Goal: Transaction & Acquisition: Purchase product/service

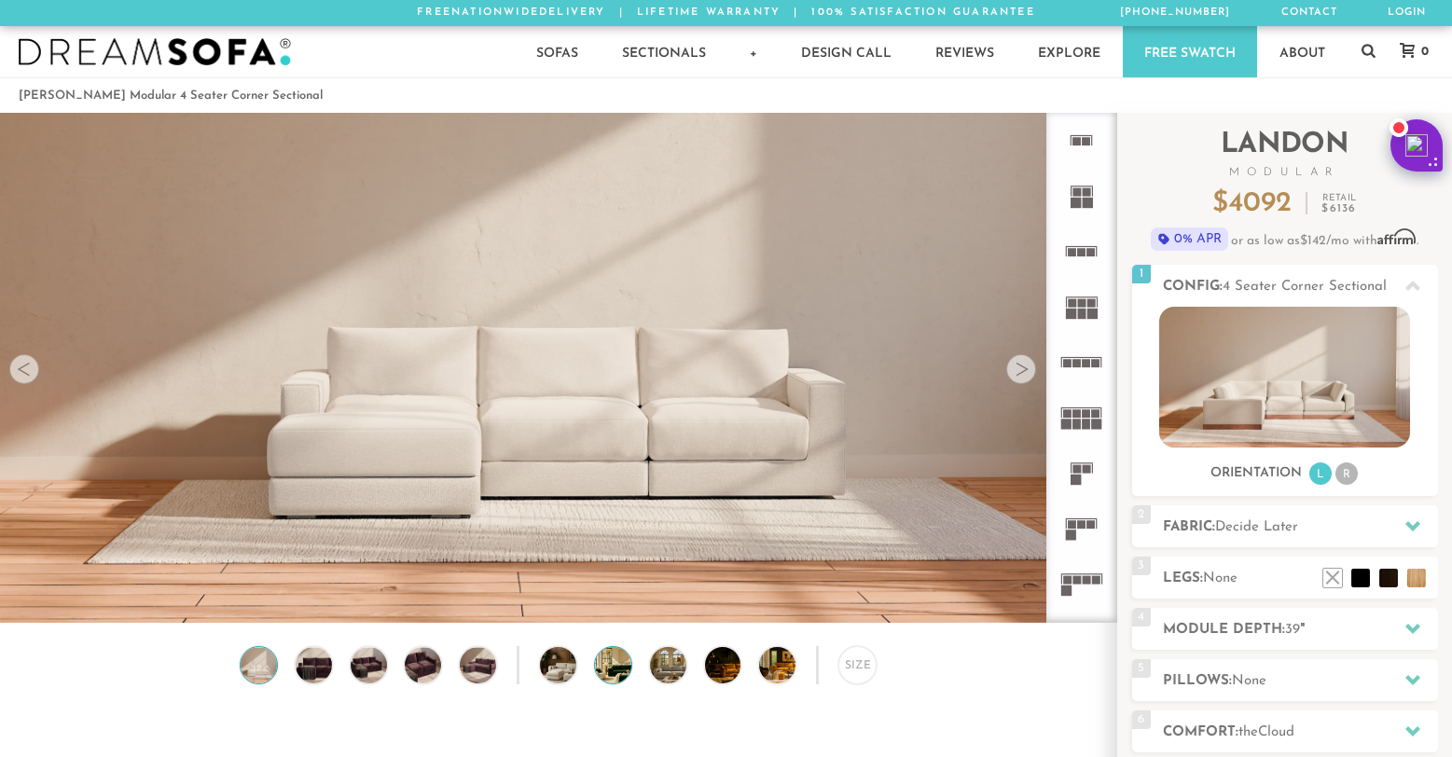
click at [611, 674] on img at bounding box center [627, 665] width 64 height 36
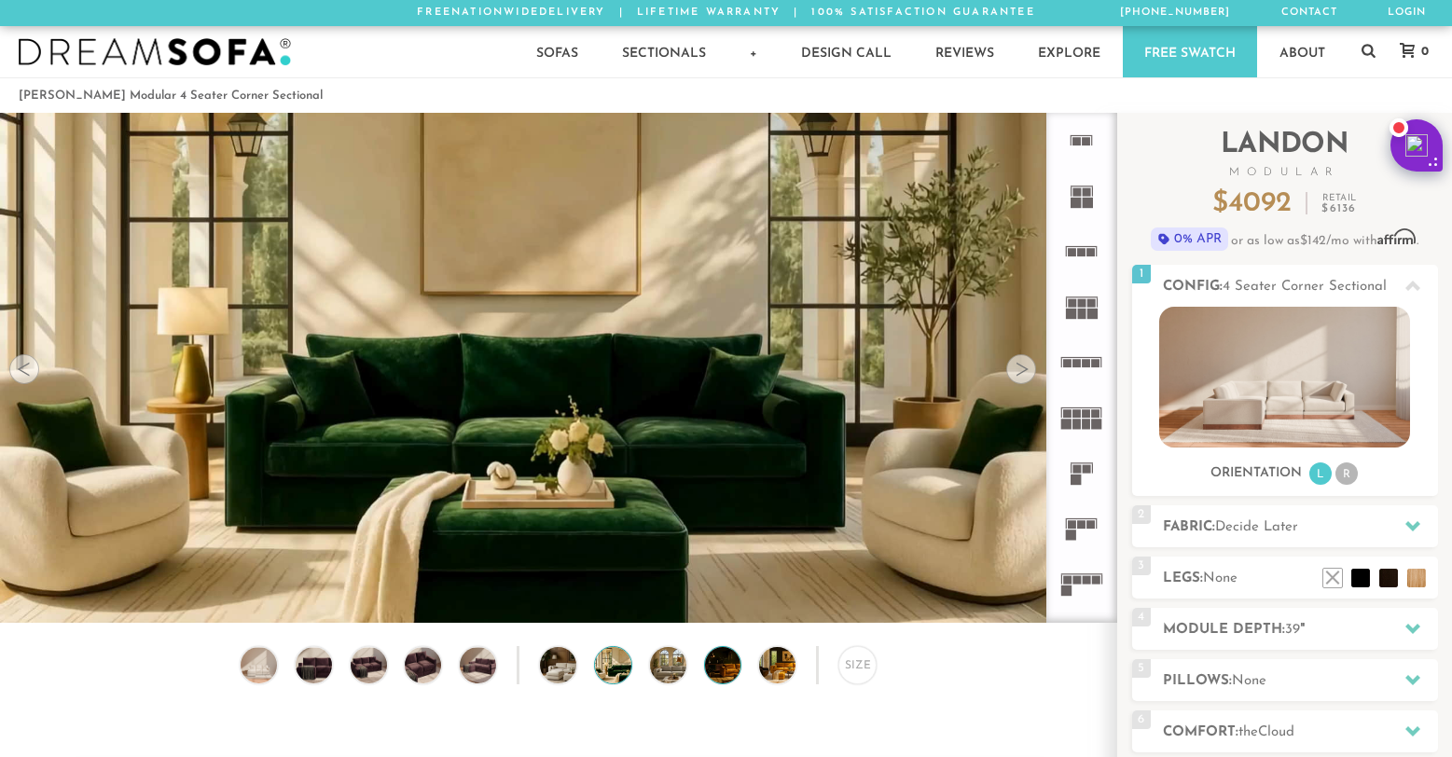
click at [718, 666] on img at bounding box center [737, 665] width 64 height 36
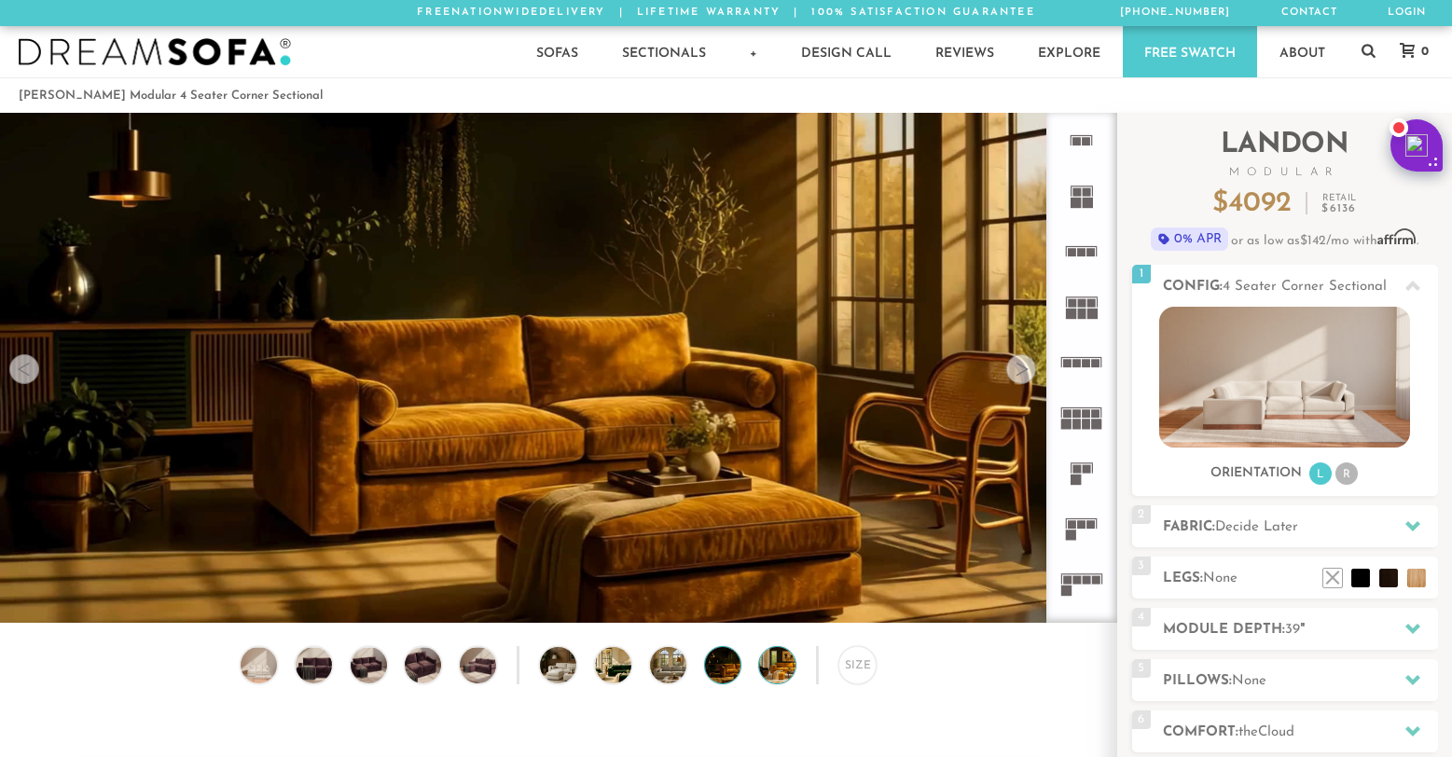
click at [776, 664] on img at bounding box center [791, 665] width 64 height 36
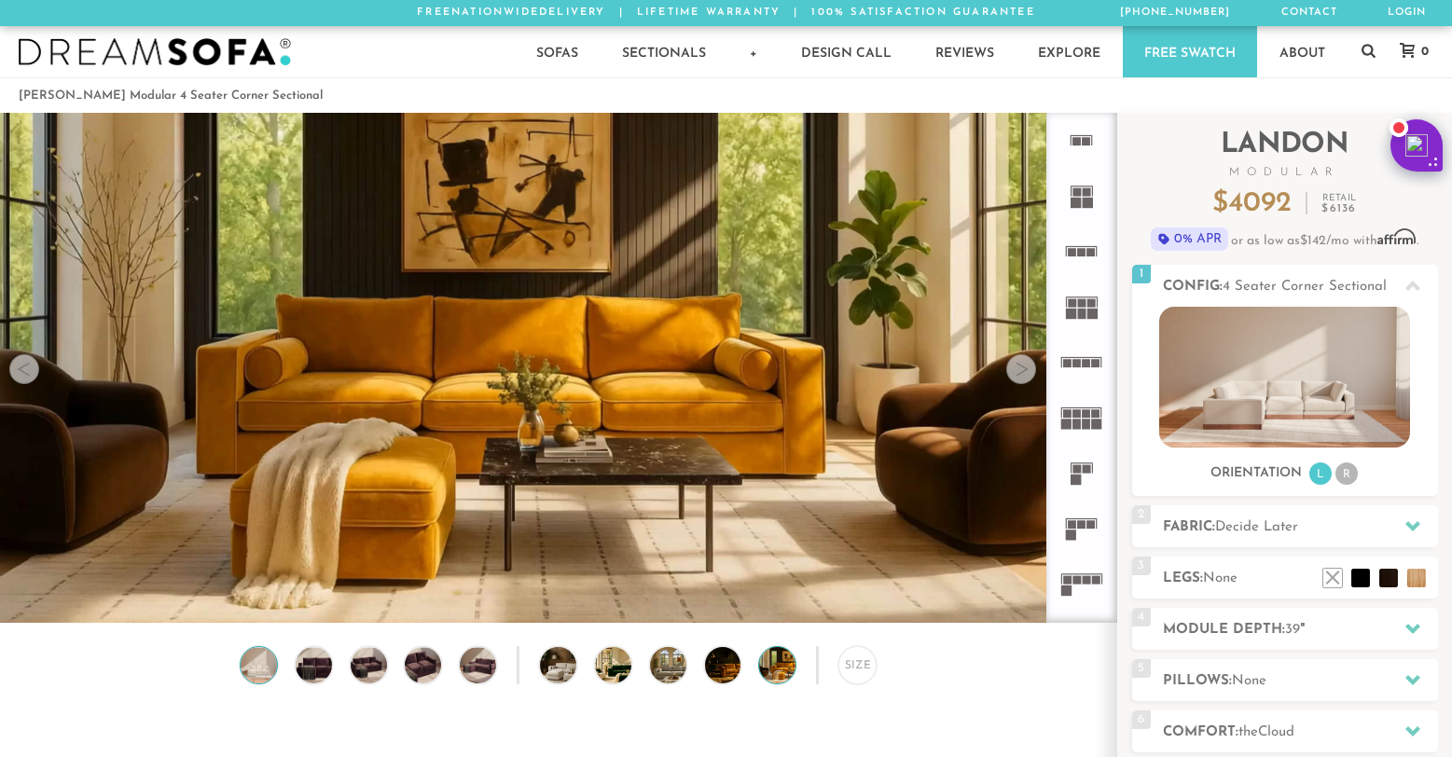
click at [254, 667] on img at bounding box center [259, 665] width 44 height 36
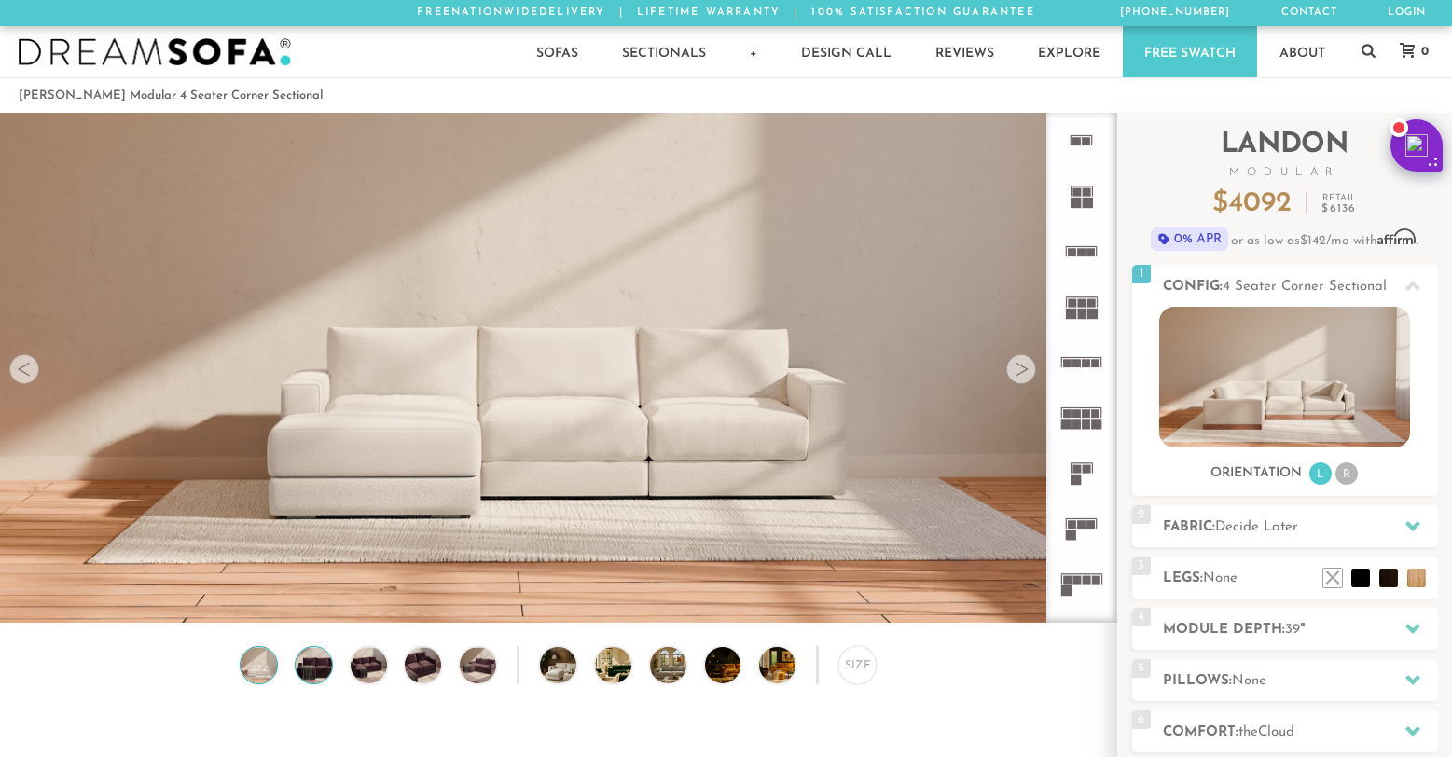
click at [311, 672] on img at bounding box center [314, 665] width 44 height 36
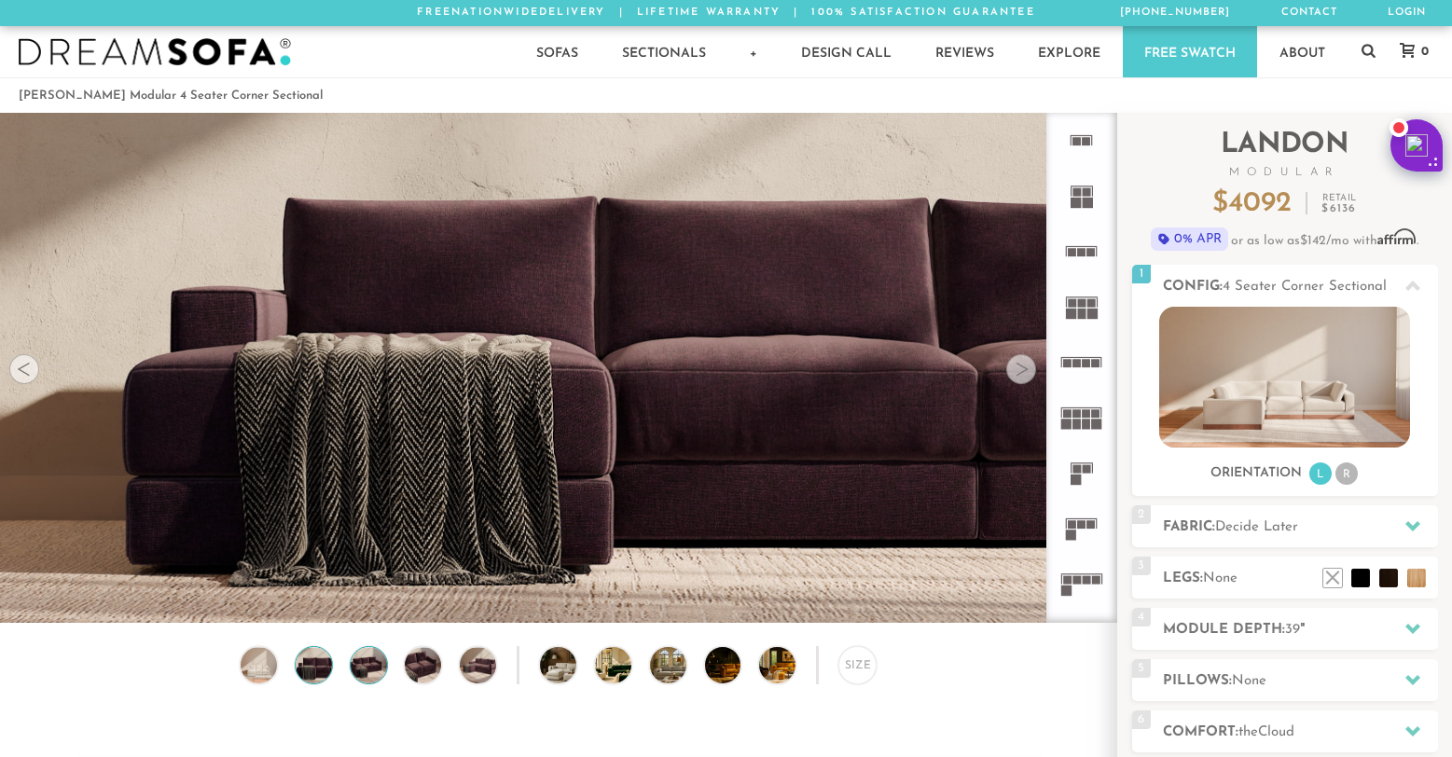
click at [369, 668] on img at bounding box center [369, 665] width 44 height 36
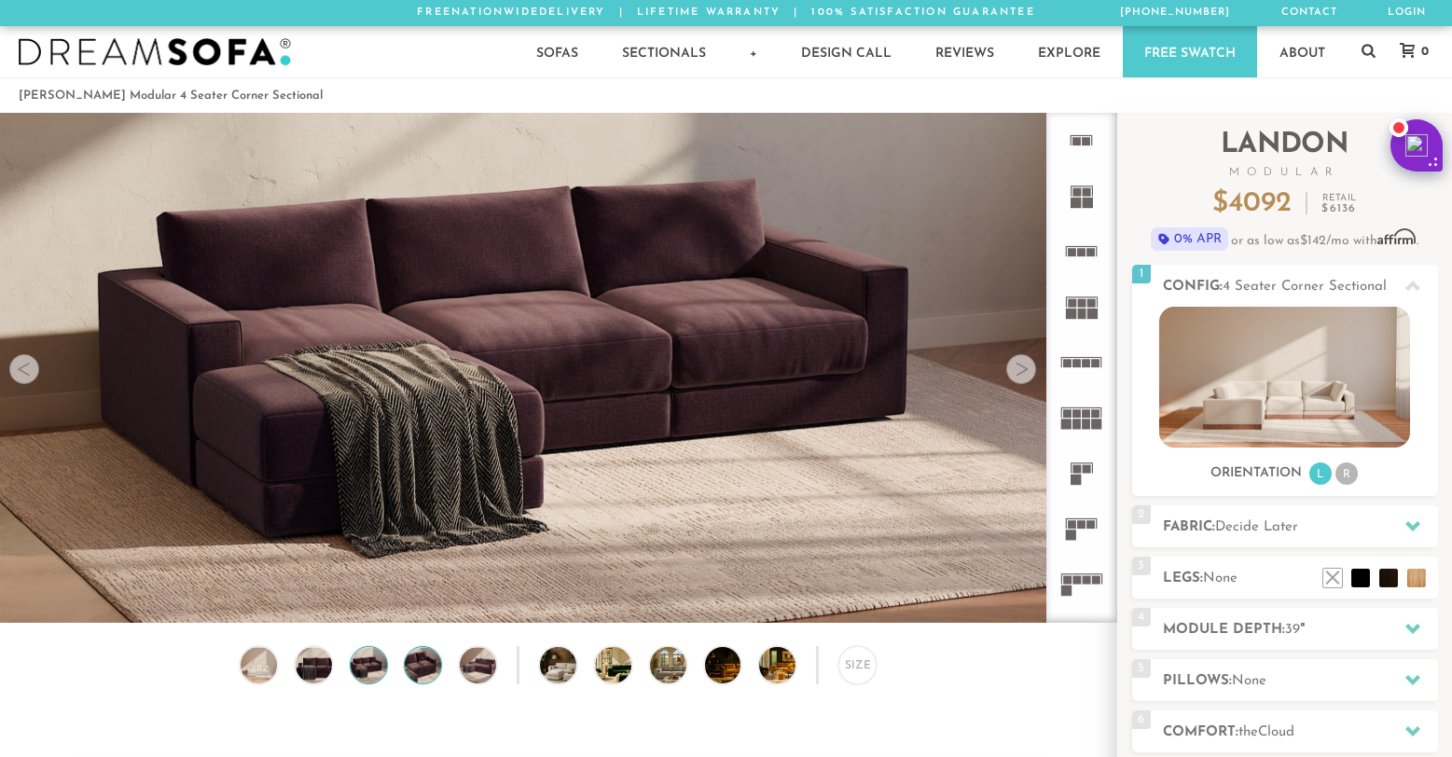
click at [434, 670] on img at bounding box center [424, 665] width 44 height 36
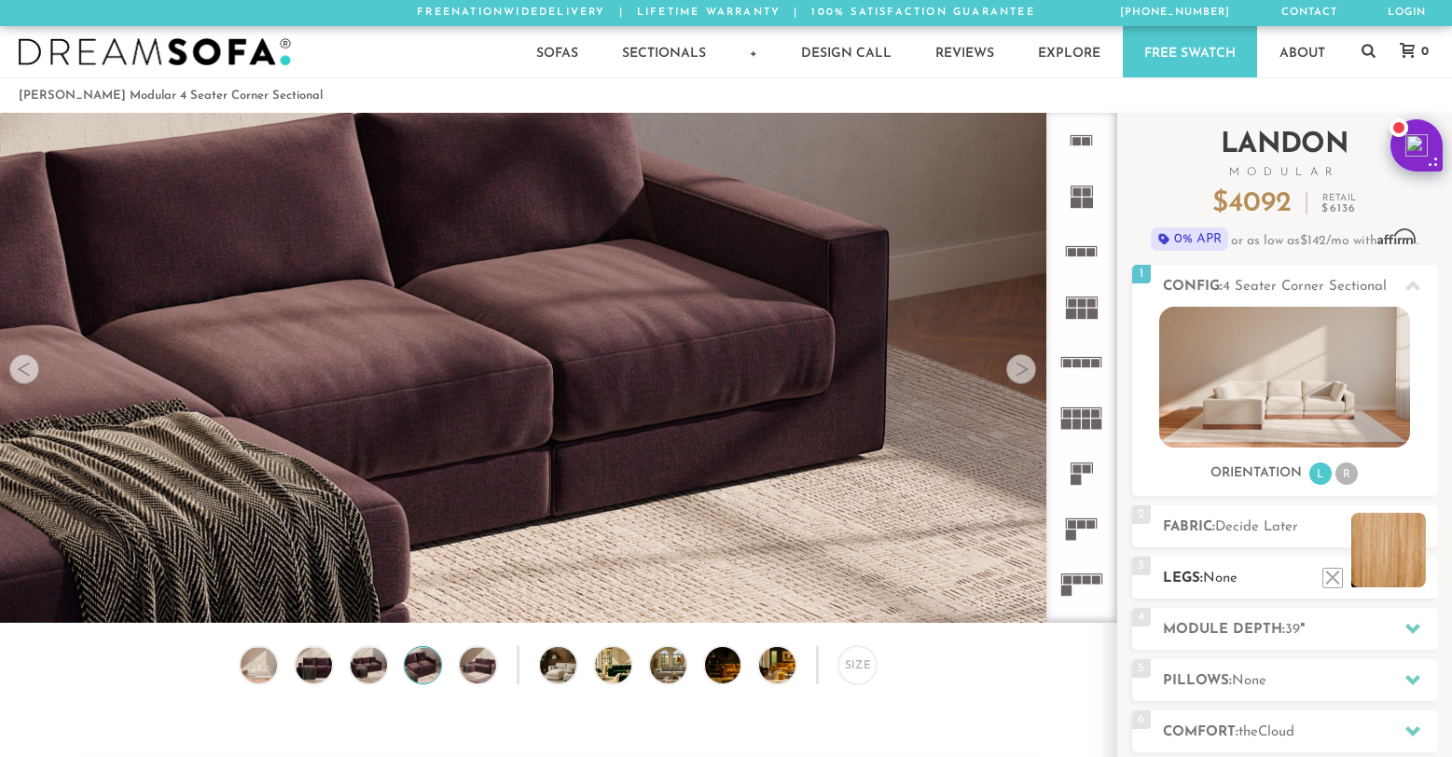
click at [1418, 579] on li at bounding box center [1388, 550] width 75 height 75
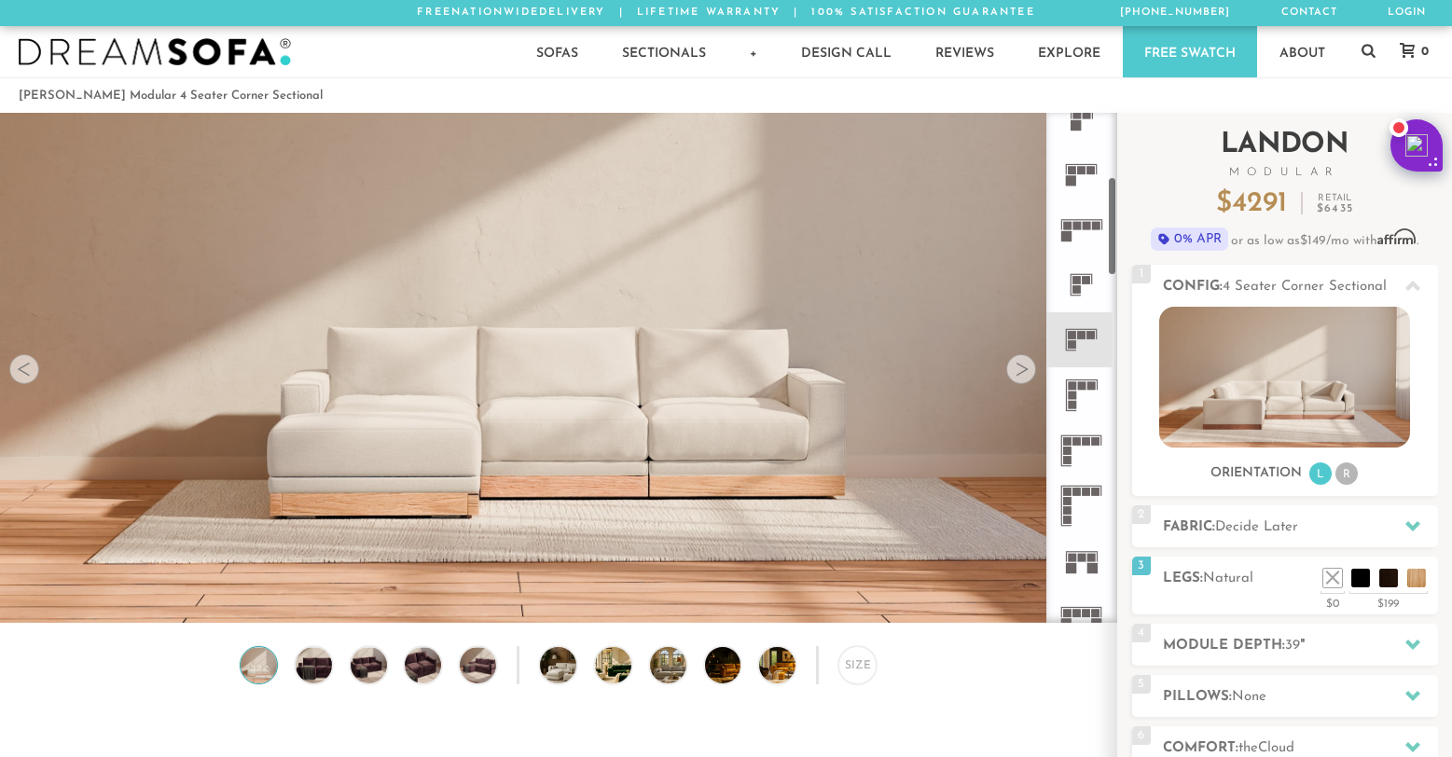
scroll to position [368, 0]
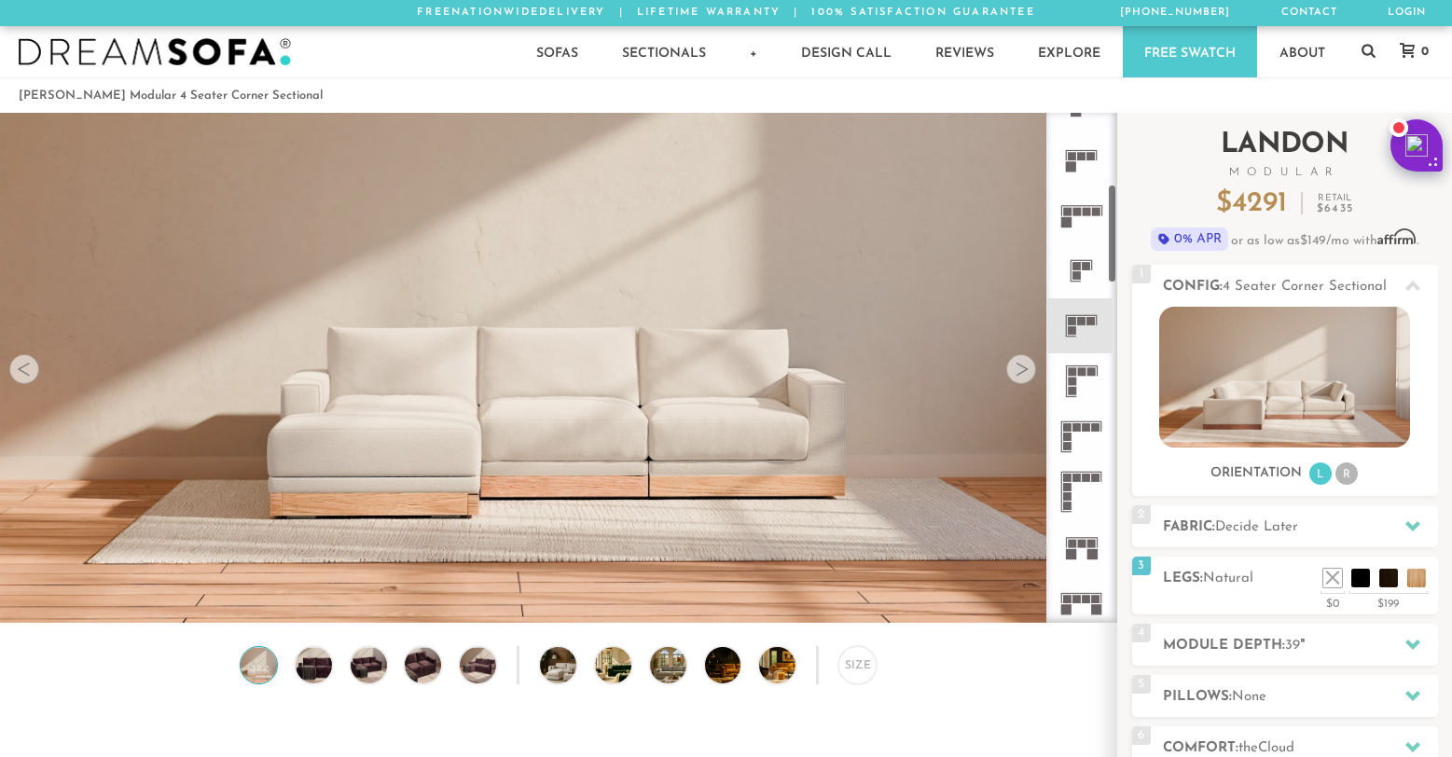
drag, startPoint x: 1112, startPoint y: 181, endPoint x: 1122, endPoint y: 253, distance: 72.5
click at [1122, 253] on div "Introducing [PERSON_NAME] Modular $ 4291 Retail $ 6435 $ 4291 Retail $ 6435 0% …" at bounding box center [1284, 533] width 335 height 841
click at [1089, 386] on icon at bounding box center [1081, 380] width 55 height 55
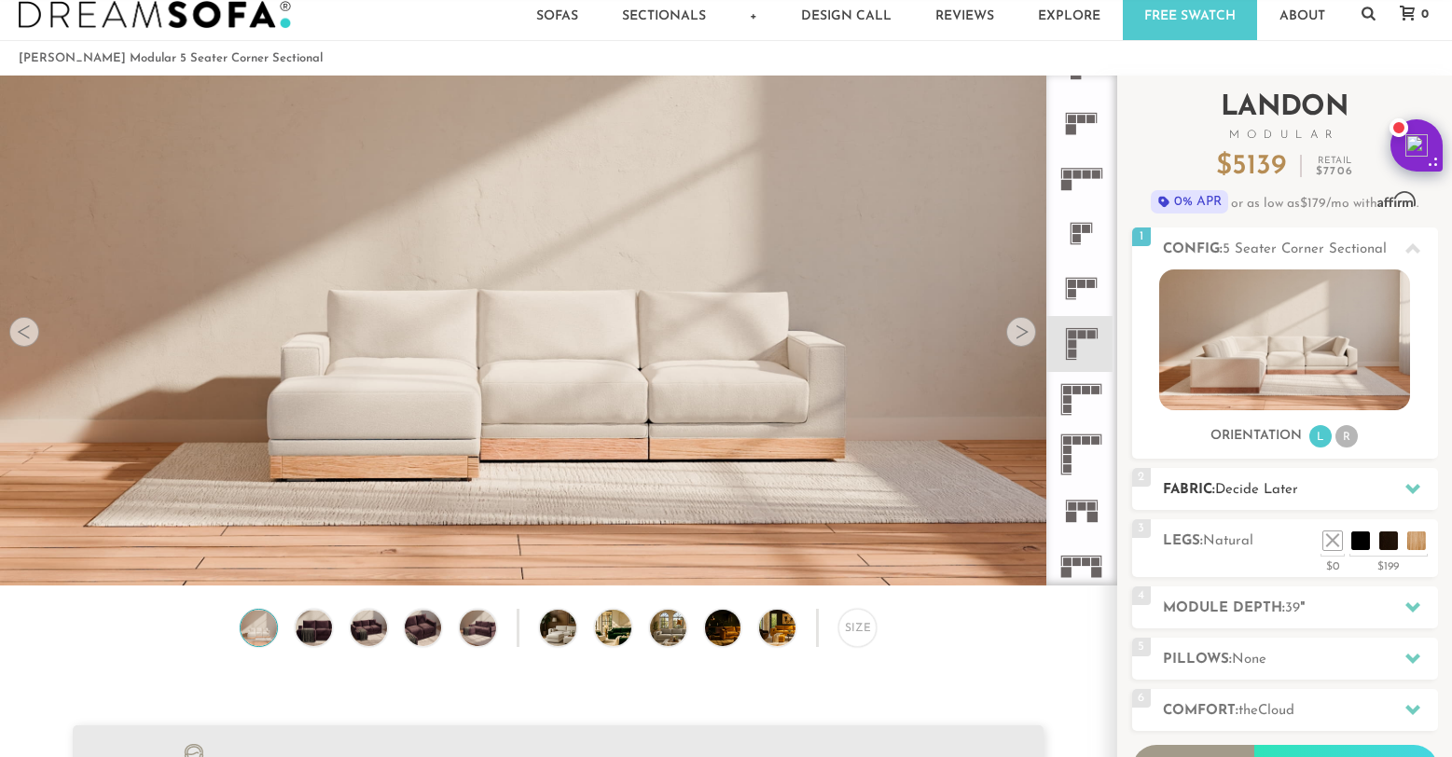
scroll to position [106, 0]
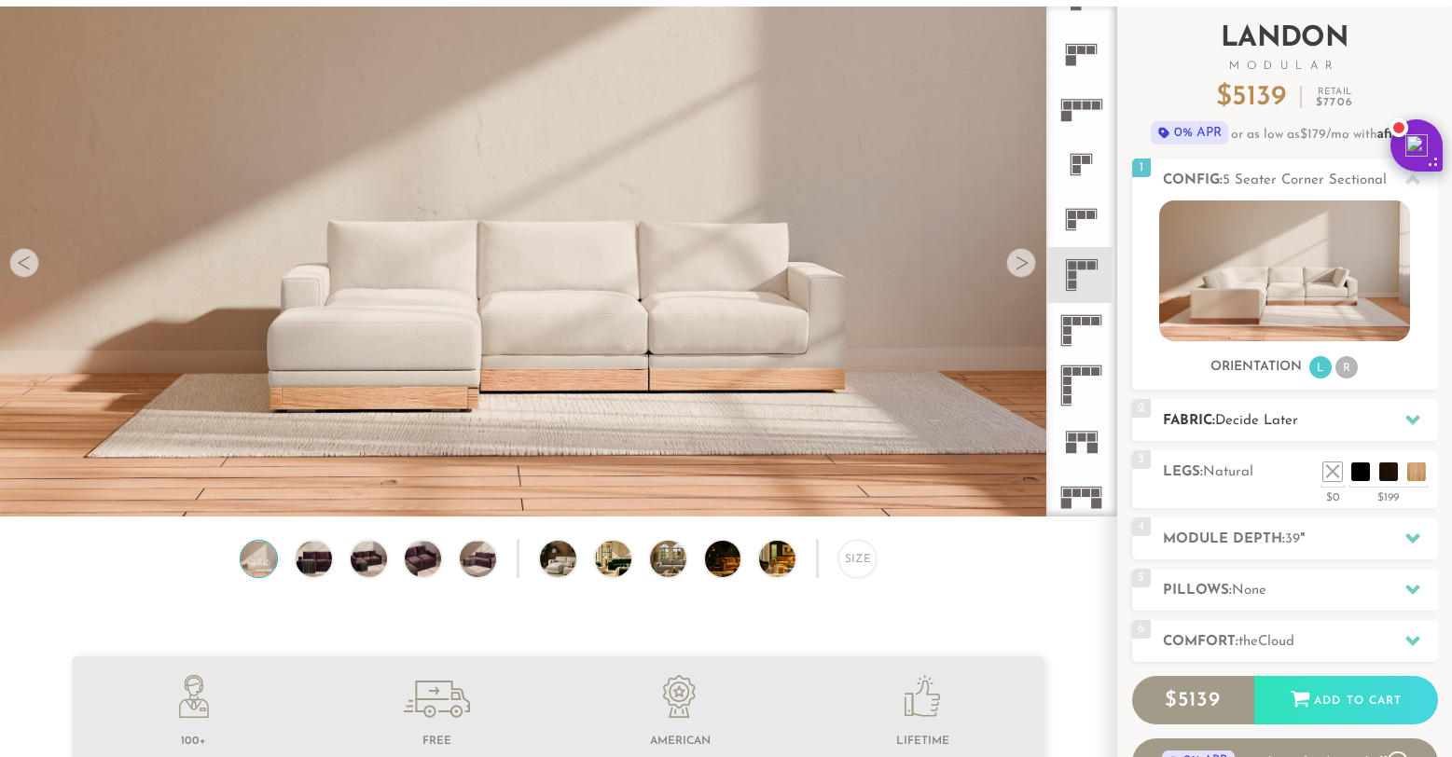
click at [1323, 420] on h2 "Fabric: Decide Later" at bounding box center [1300, 420] width 275 height 21
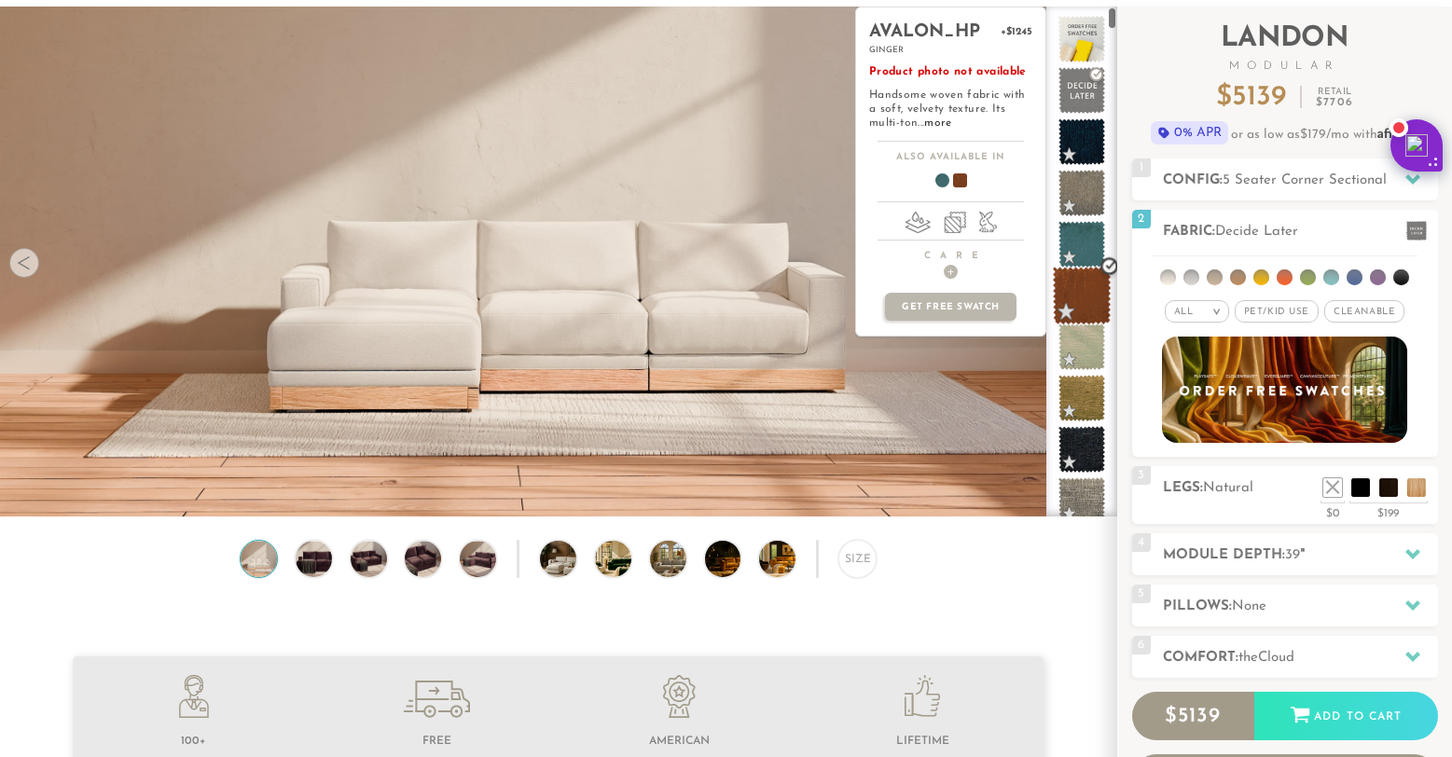
click at [1086, 301] on span at bounding box center [1082, 296] width 59 height 59
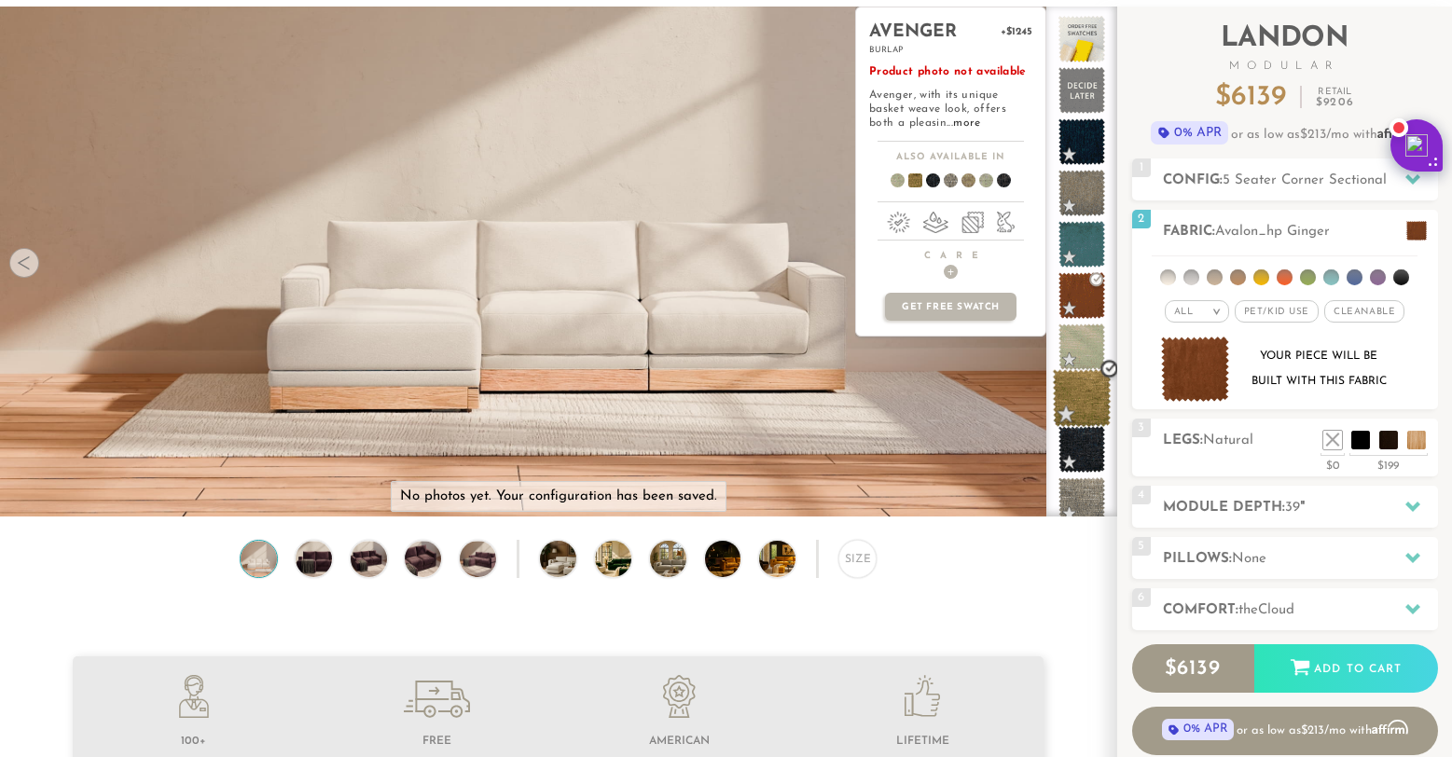
click at [1084, 406] on span at bounding box center [1082, 398] width 59 height 59
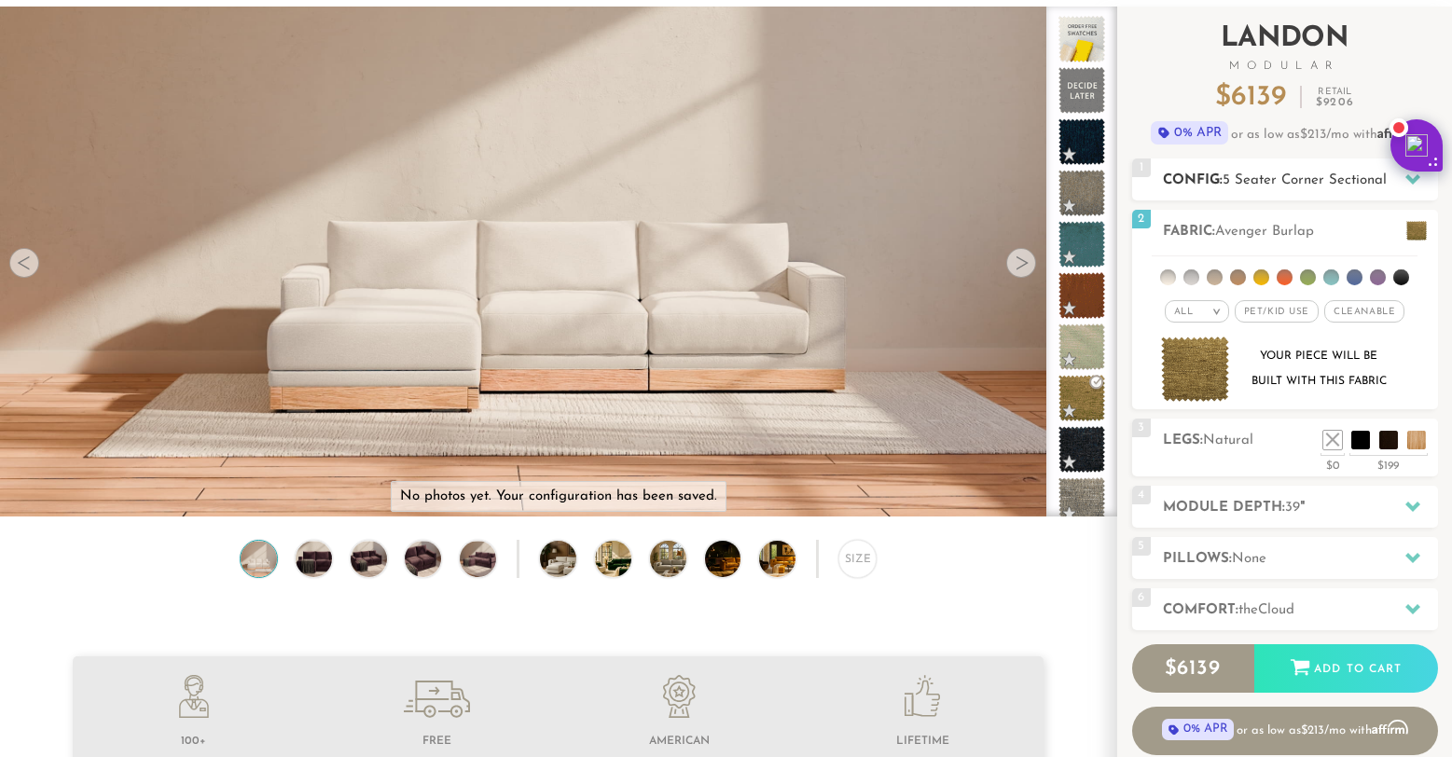
scroll to position [0, 0]
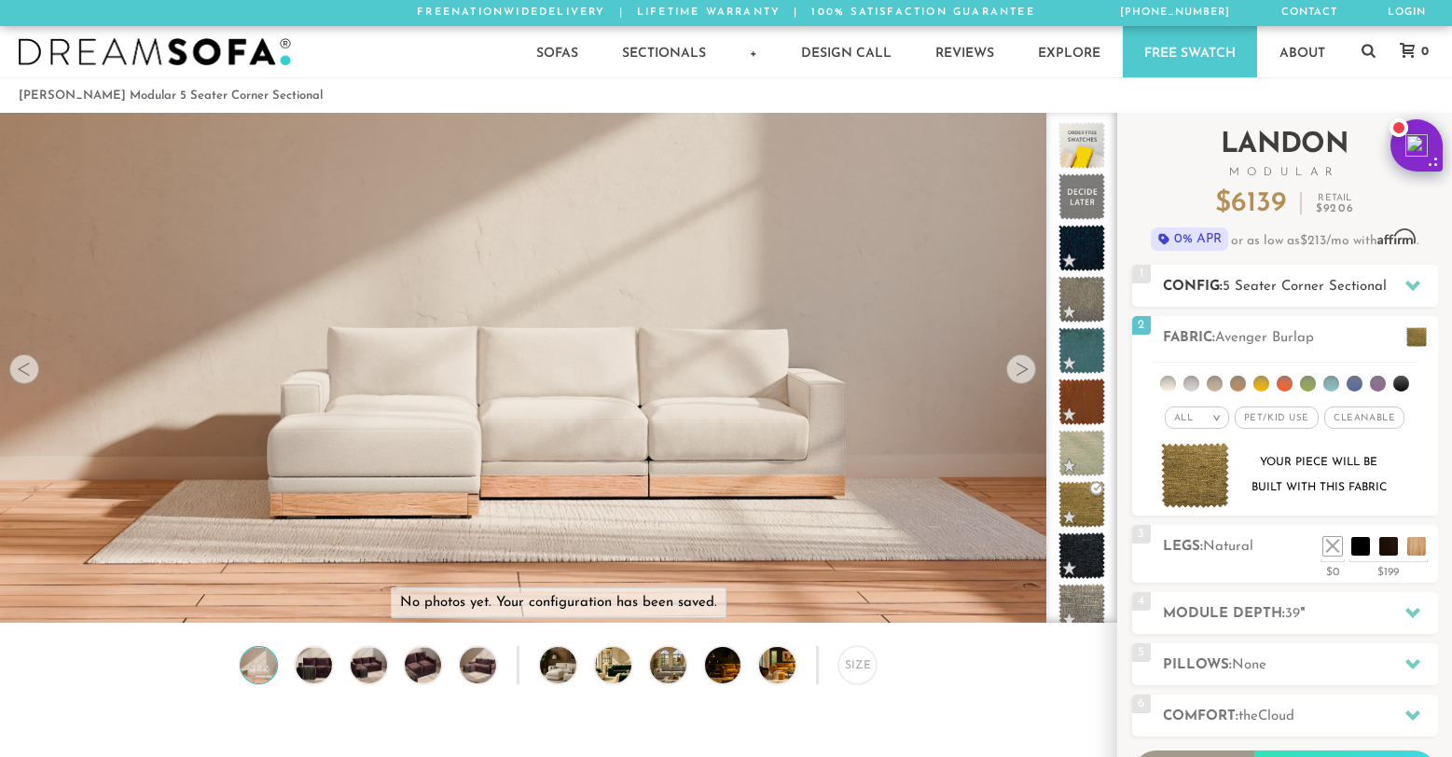
click at [1311, 290] on span "5 Seater Corner Sectional" at bounding box center [1305, 287] width 164 height 14
